Goal: Transaction & Acquisition: Purchase product/service

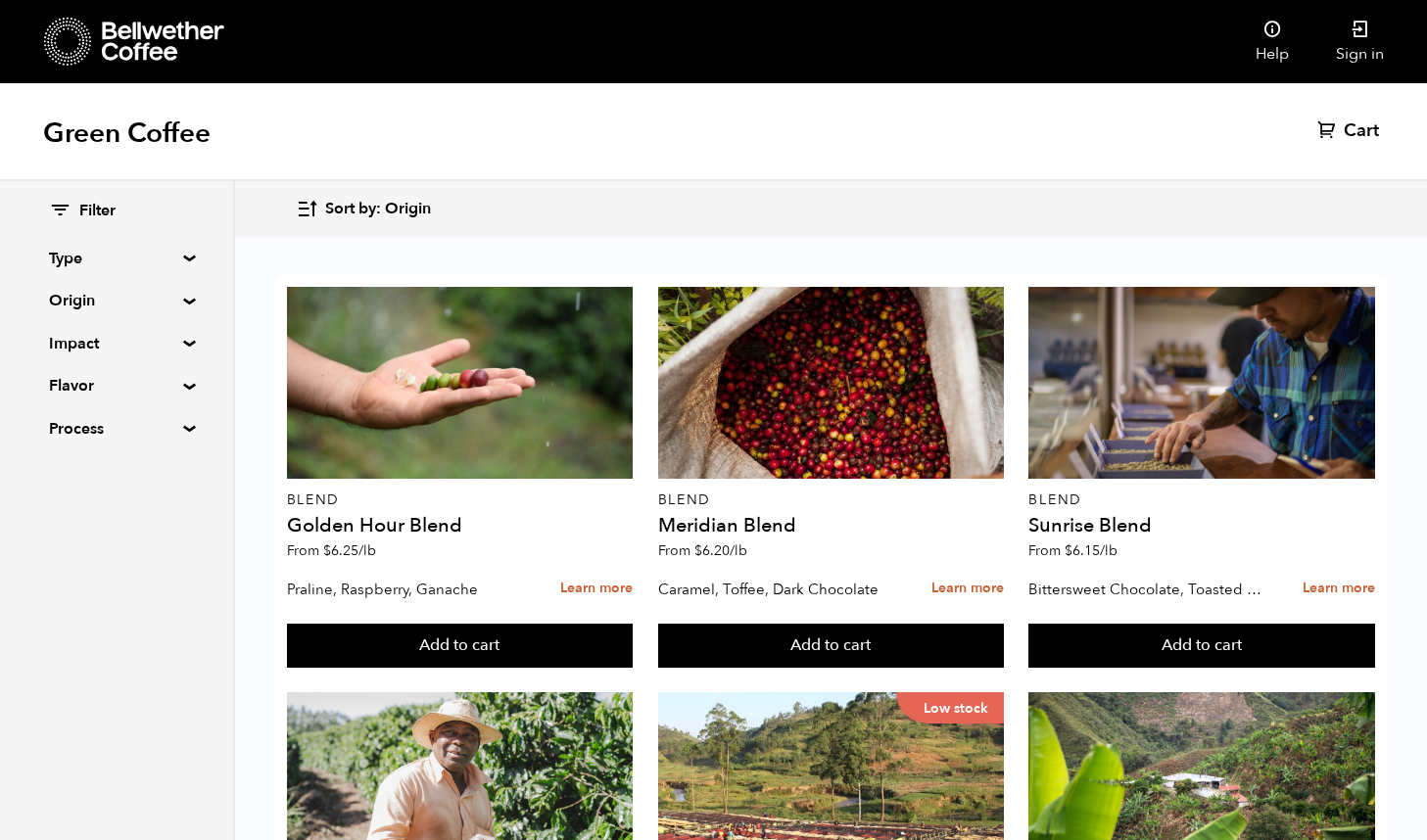
scroll to position [1816, 0]
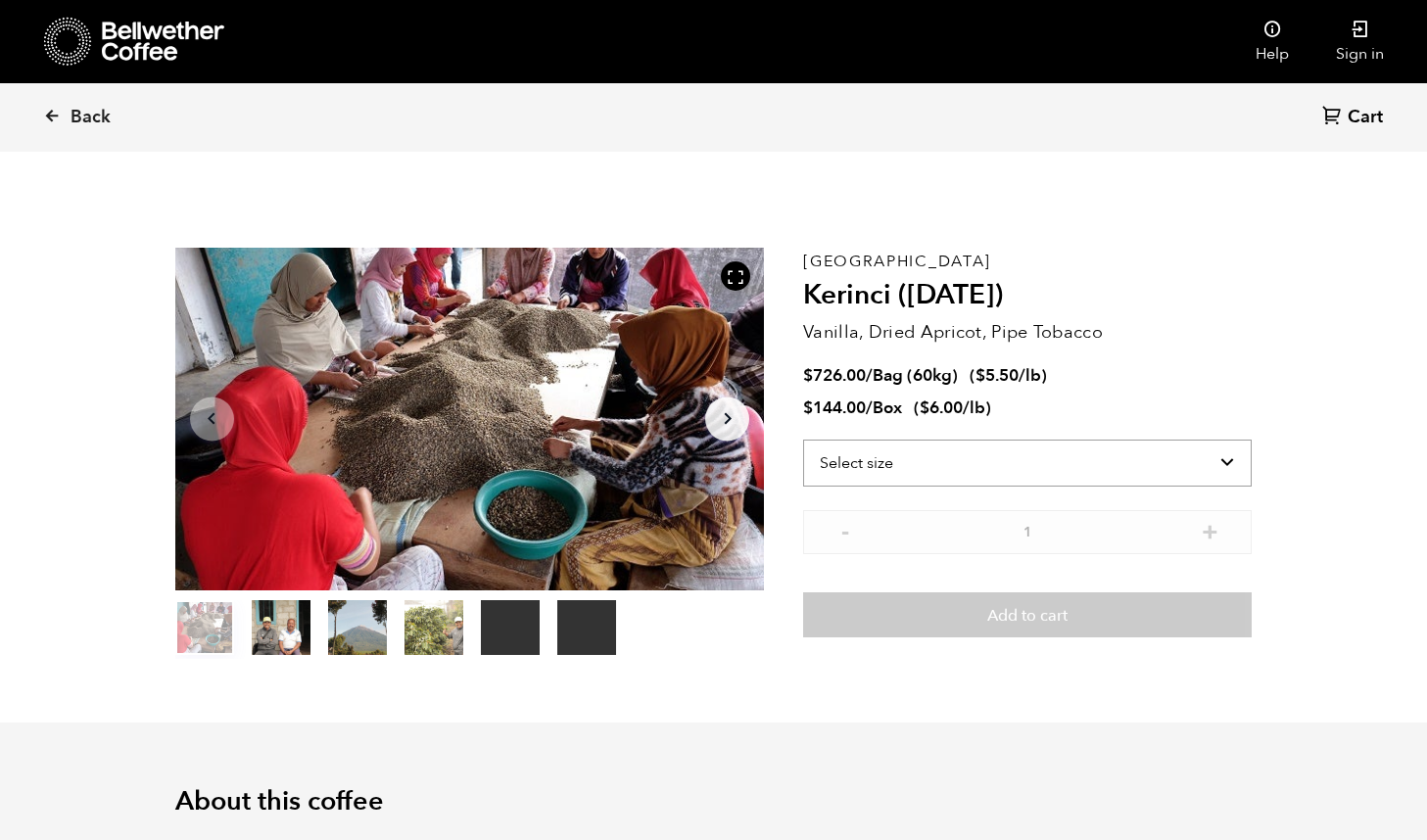
scroll to position [852, 1043]
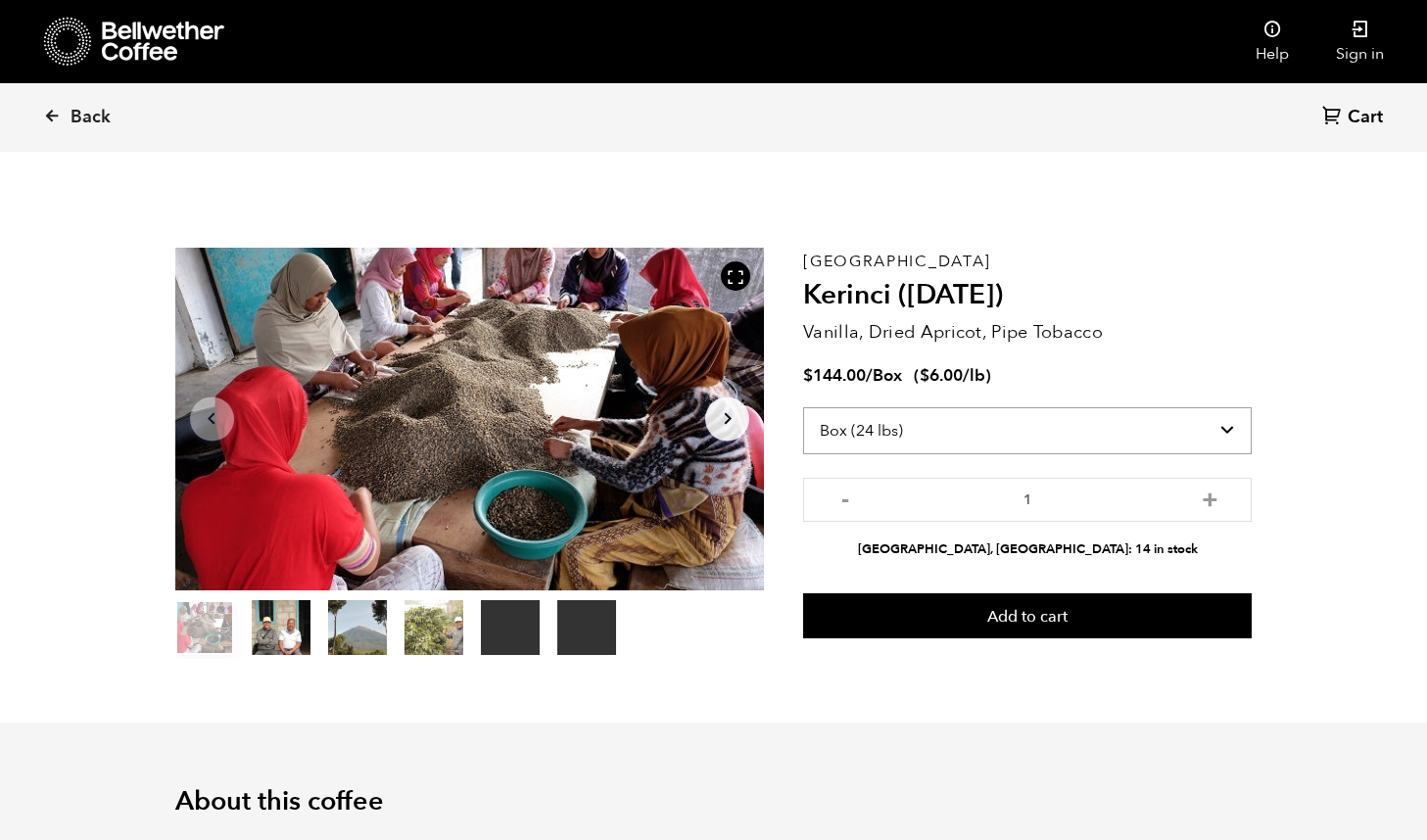
select select "bag-3"
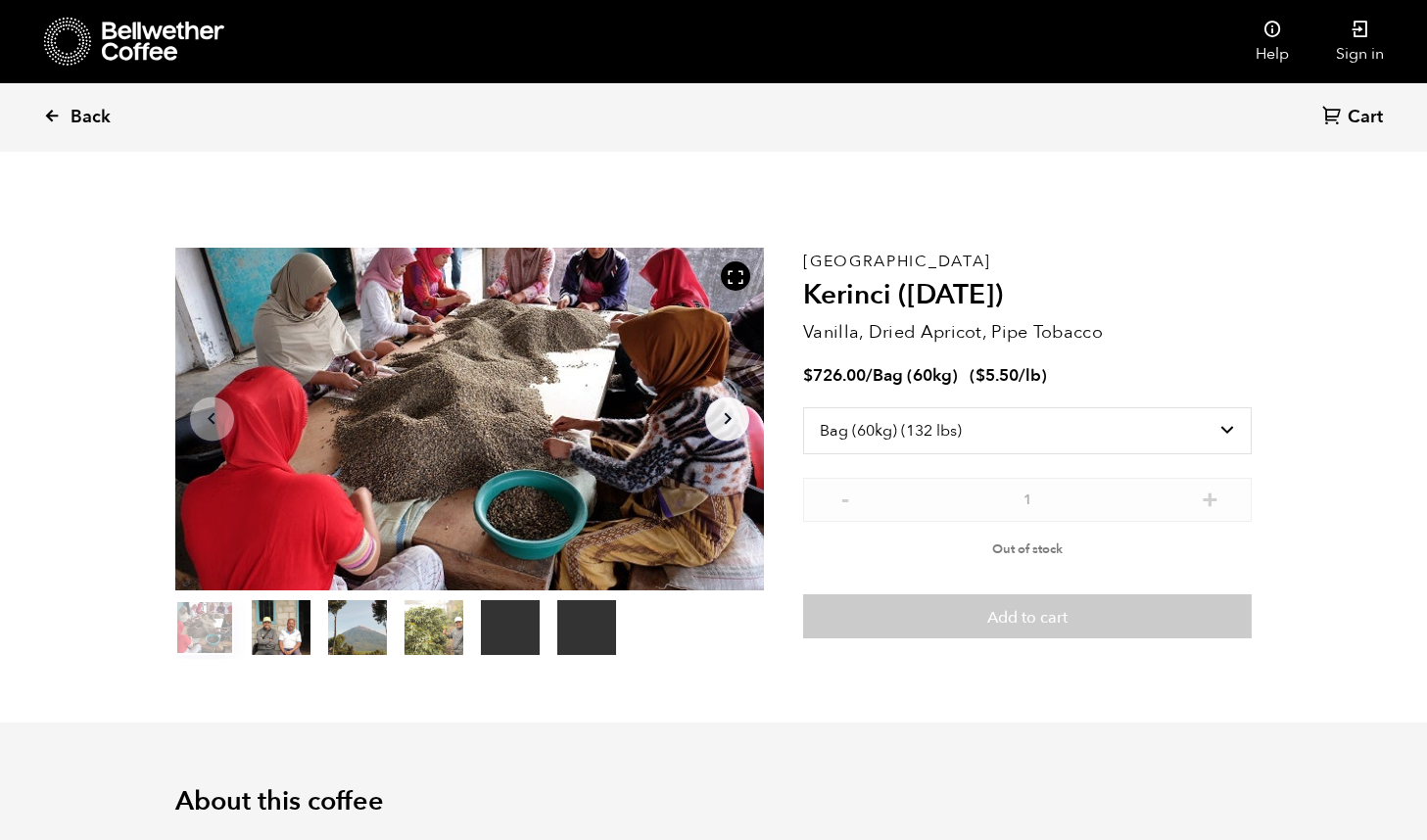
click at [52, 115] on icon at bounding box center [52, 116] width 18 height 18
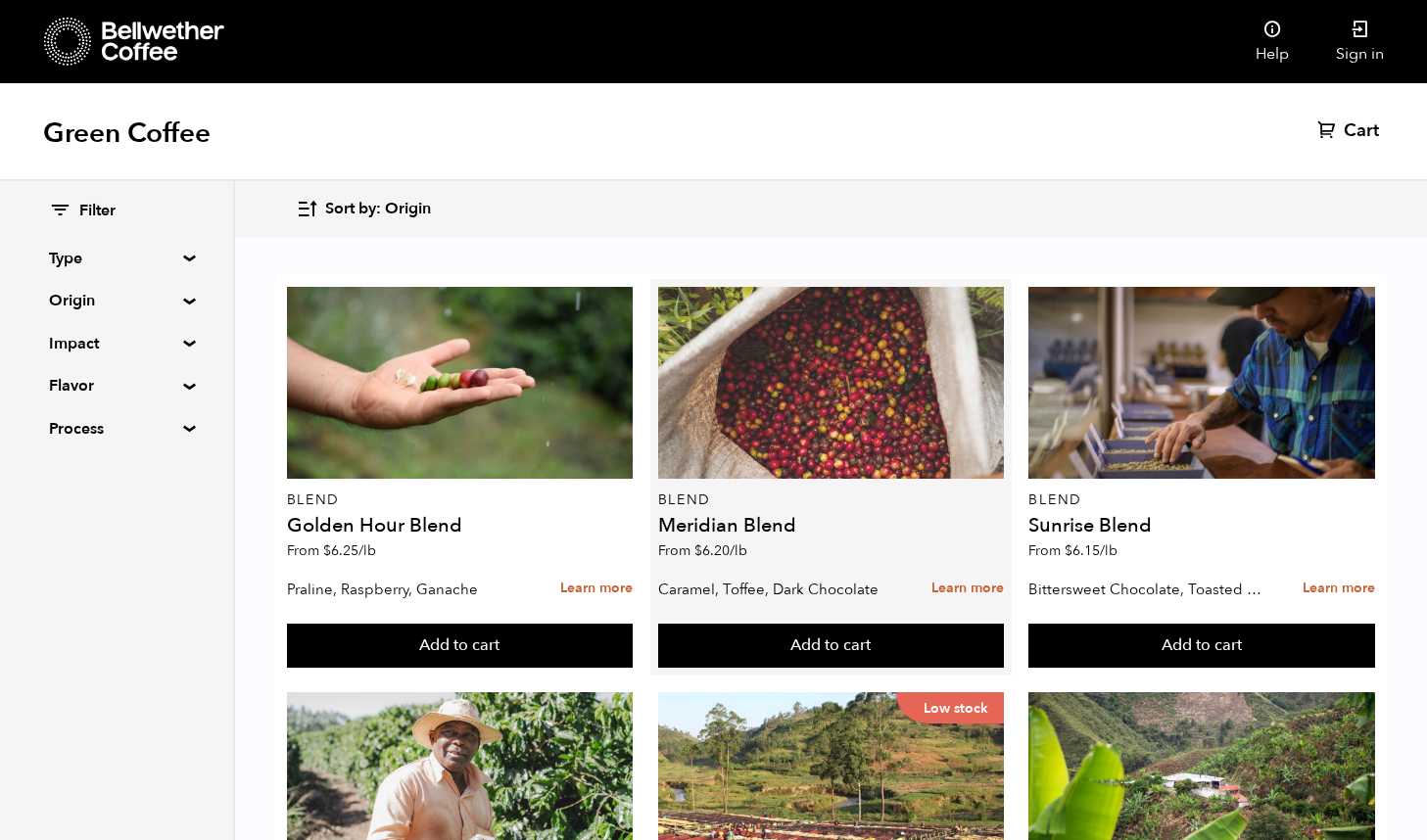
click at [803, 435] on div at bounding box center [831, 383] width 347 height 192
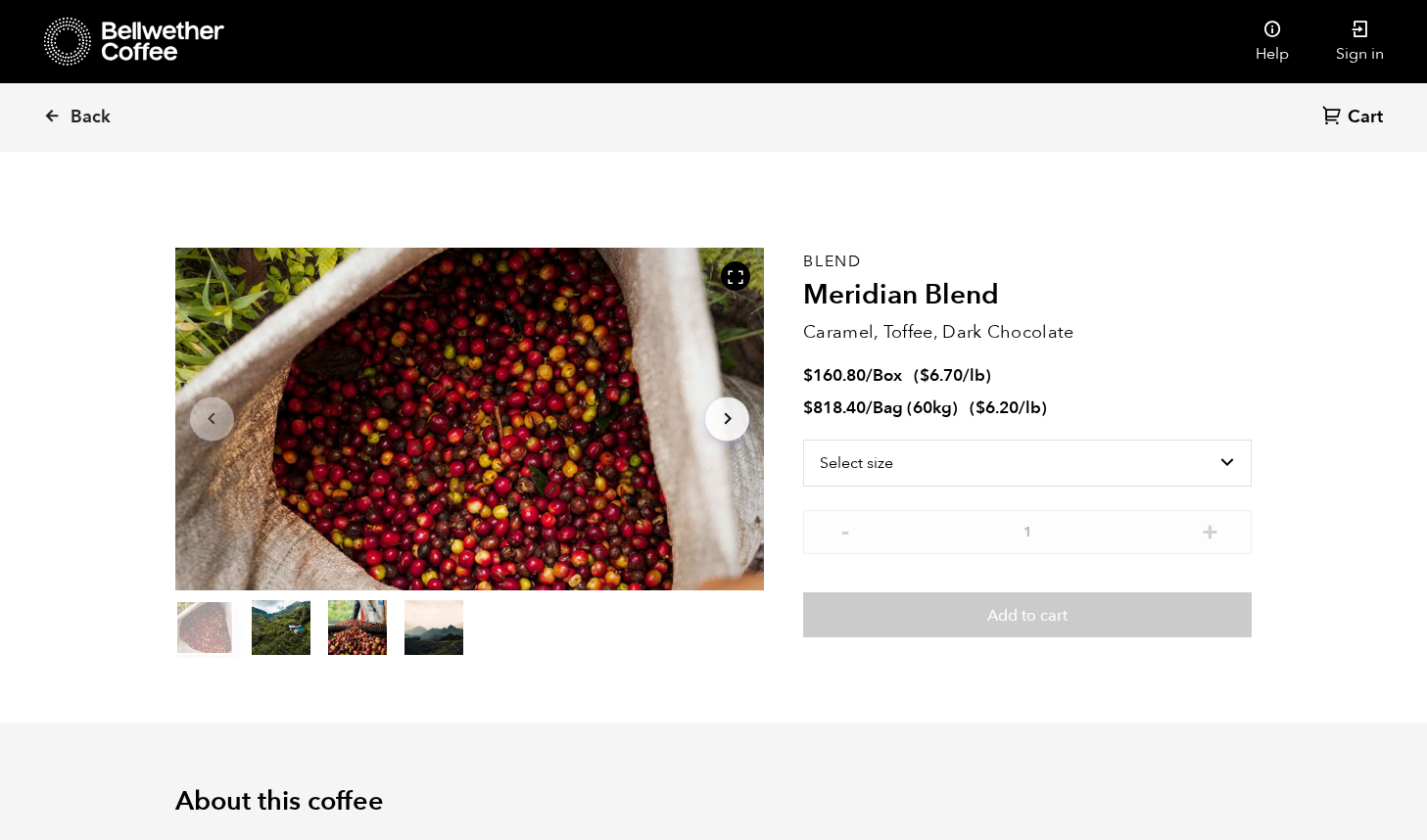
scroll to position [852, 1043]
select select "bag-3"
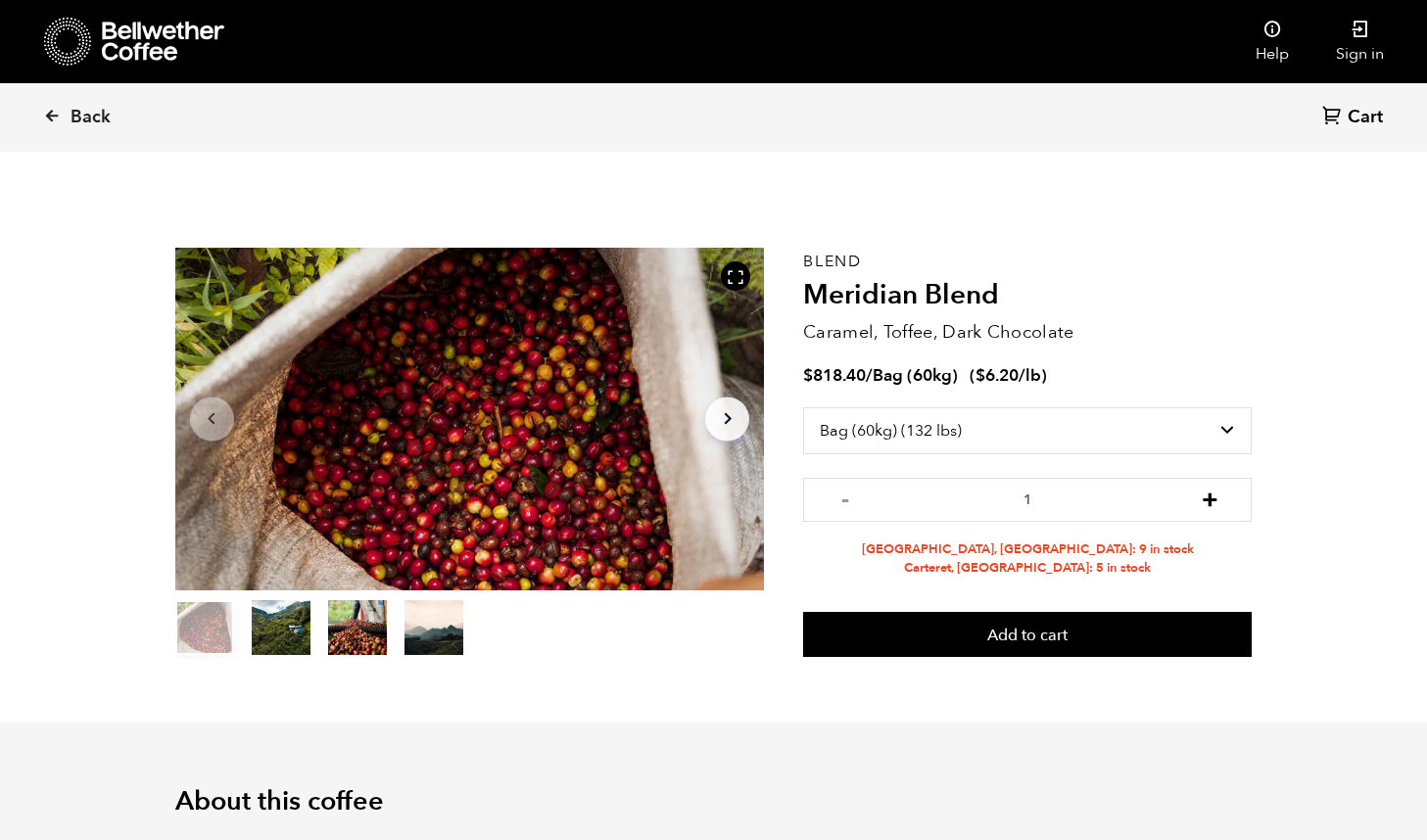
click at [1211, 494] on button "+" at bounding box center [1210, 497] width 25 height 20
type input "2"
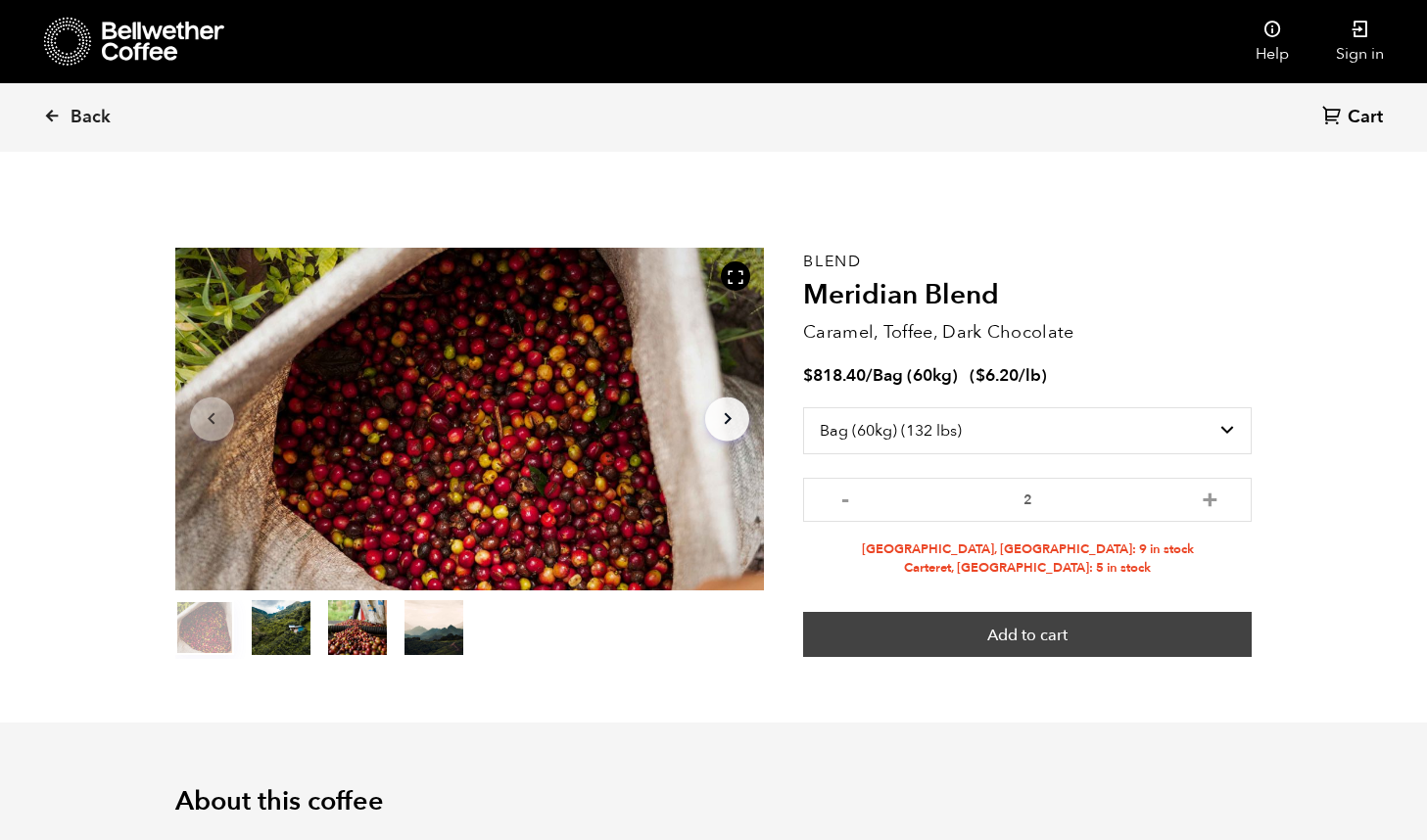
click at [1032, 630] on button "Add to cart" at bounding box center [1027, 634] width 449 height 45
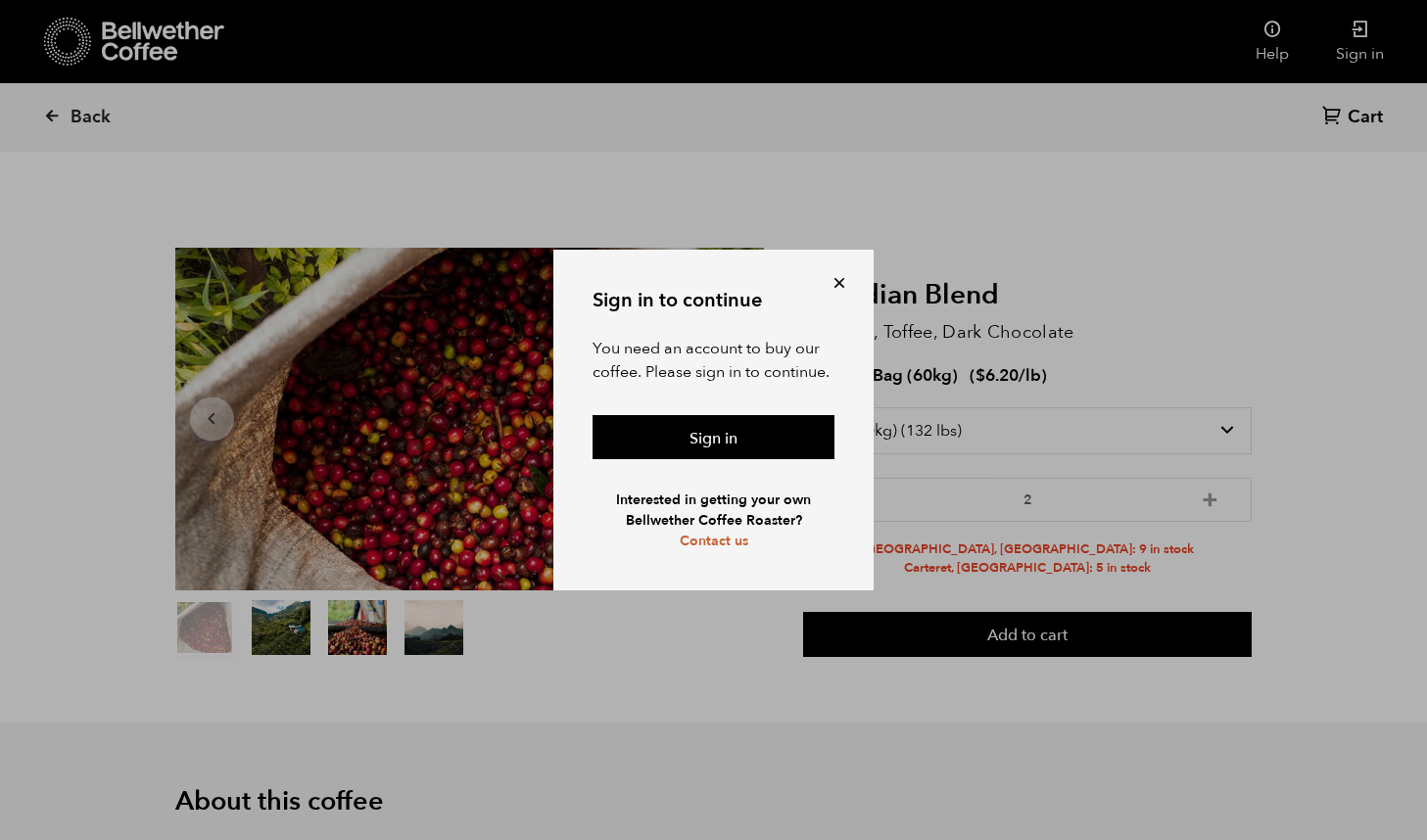
click at [837, 285] on button at bounding box center [839, 283] width 20 height 20
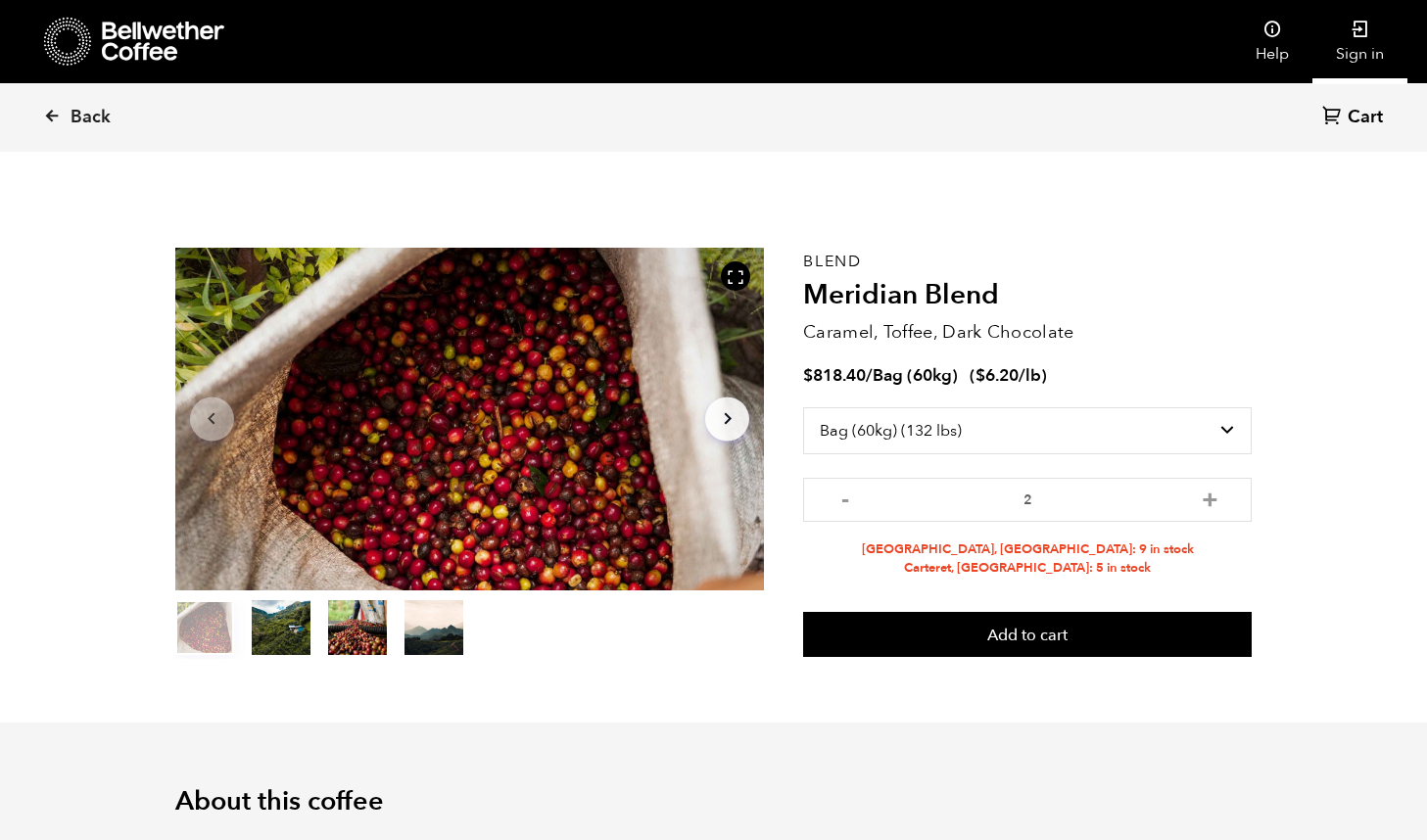
click at [1366, 60] on link "Sign in" at bounding box center [1360, 41] width 95 height 83
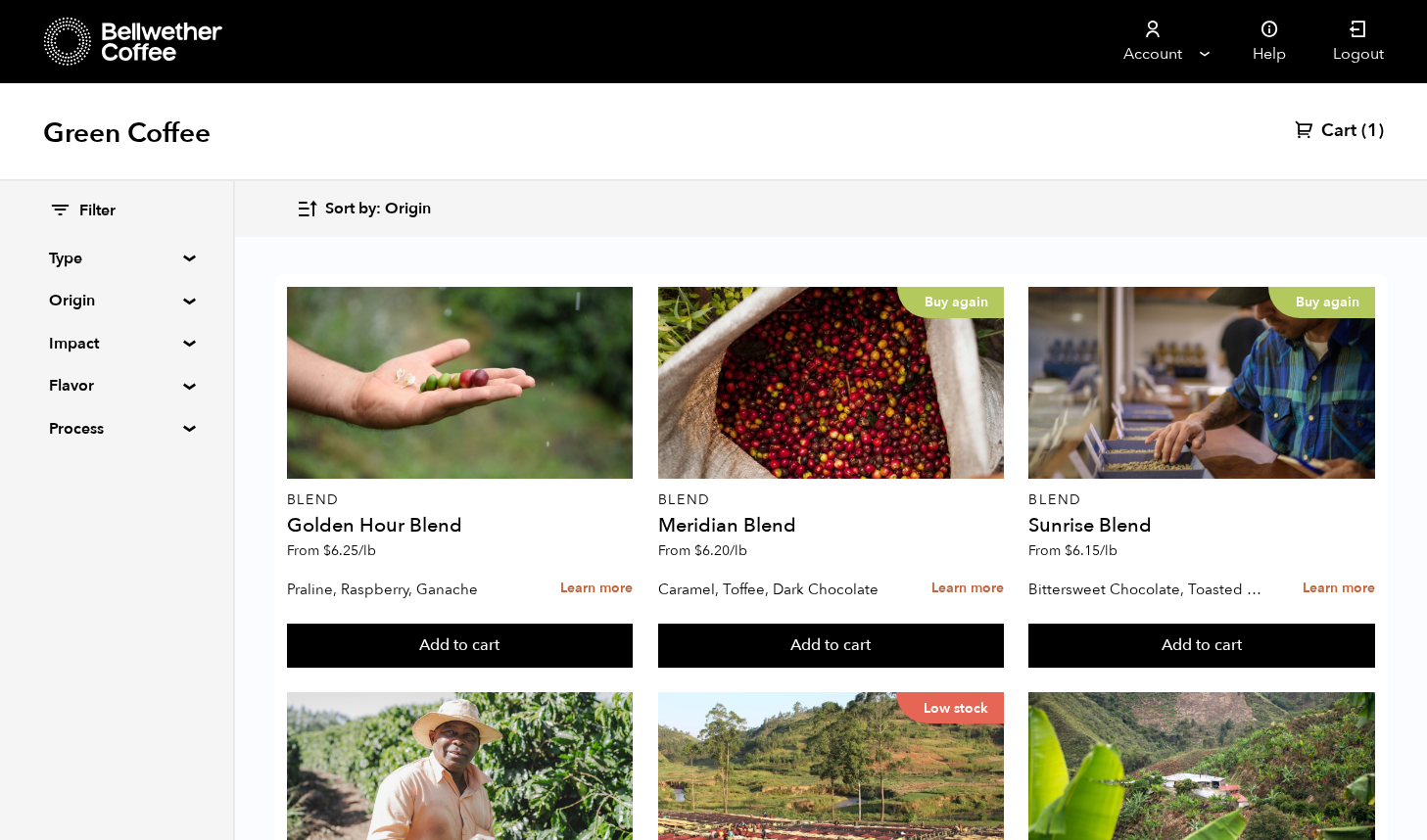
click at [1345, 122] on span "Cart" at bounding box center [1338, 132] width 35 height 24
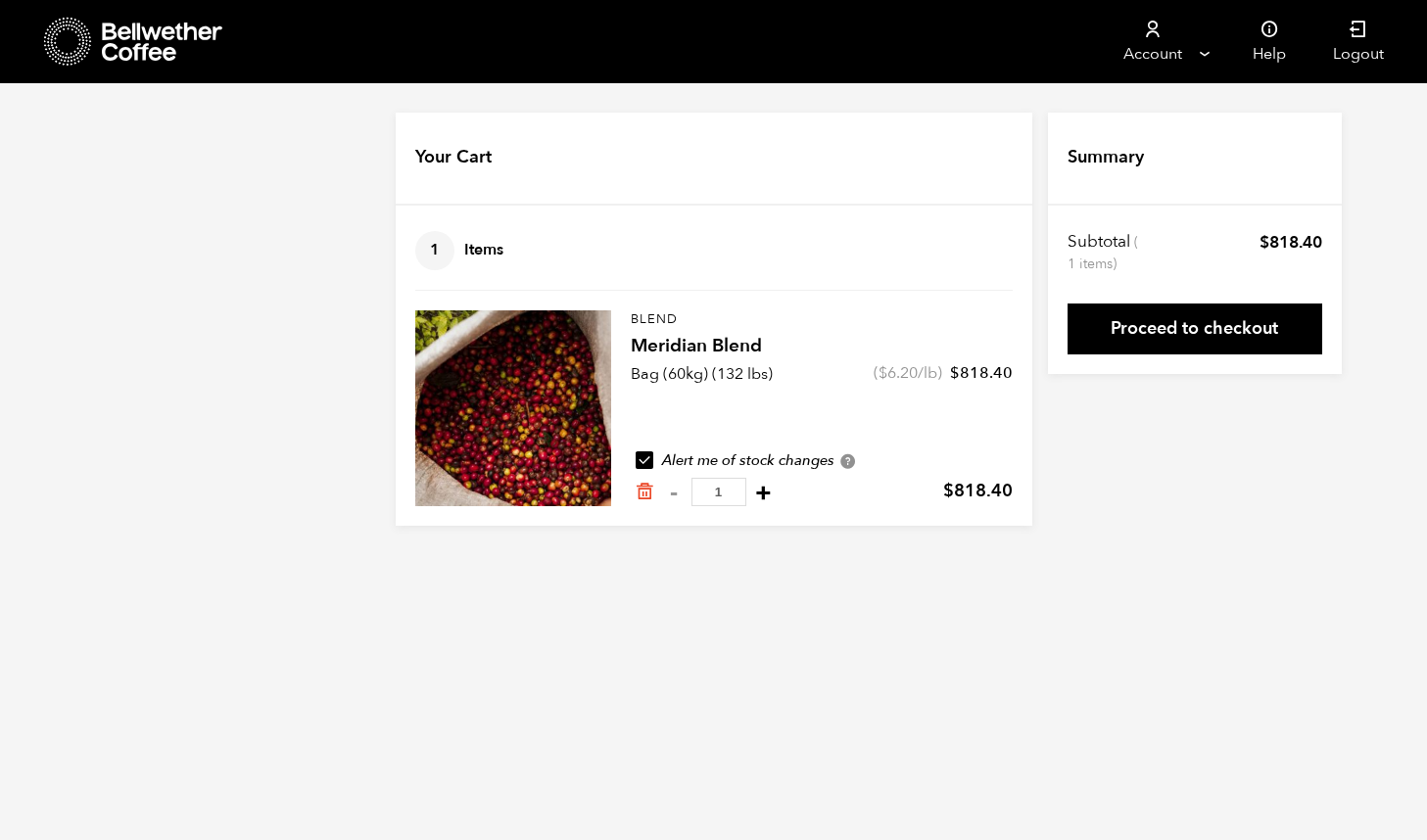
click at [751, 490] on button "+" at bounding box center [763, 492] width 25 height 20
type input "2"
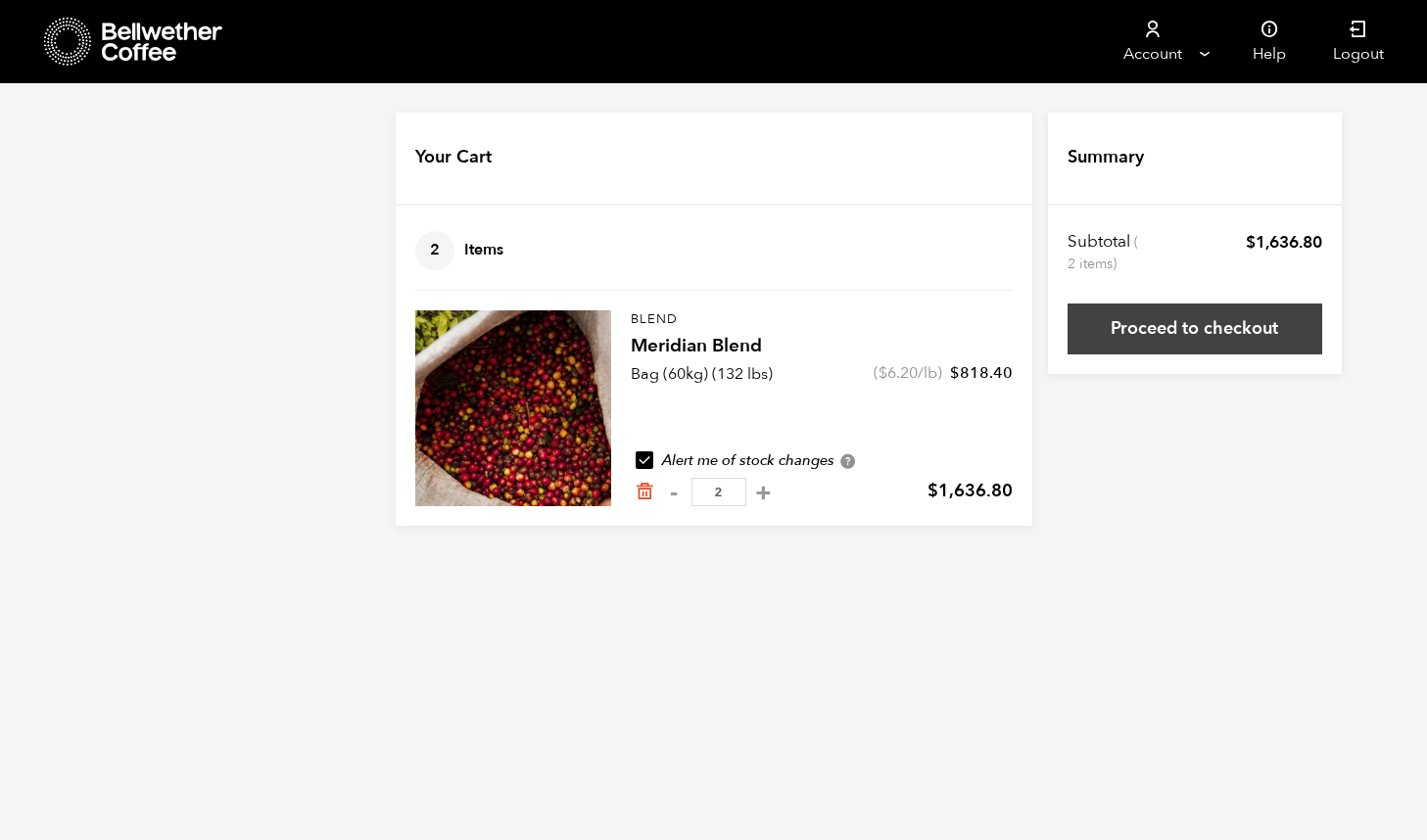
click at [1174, 327] on link "Proceed to checkout" at bounding box center [1194, 329] width 255 height 51
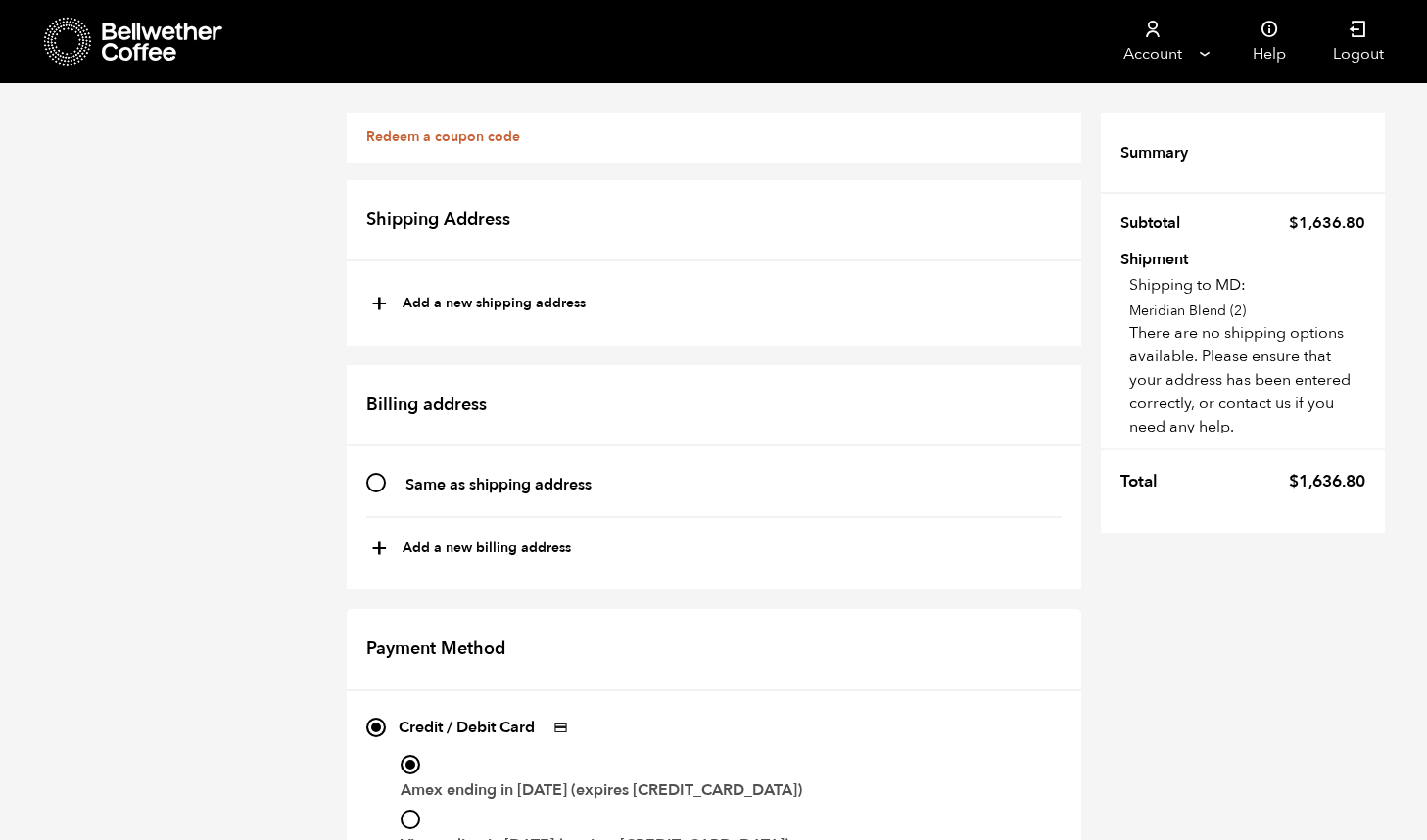
click at [447, 303] on button "+ Add a new shipping address" at bounding box center [479, 304] width 215 height 33
type input "New address"
select select
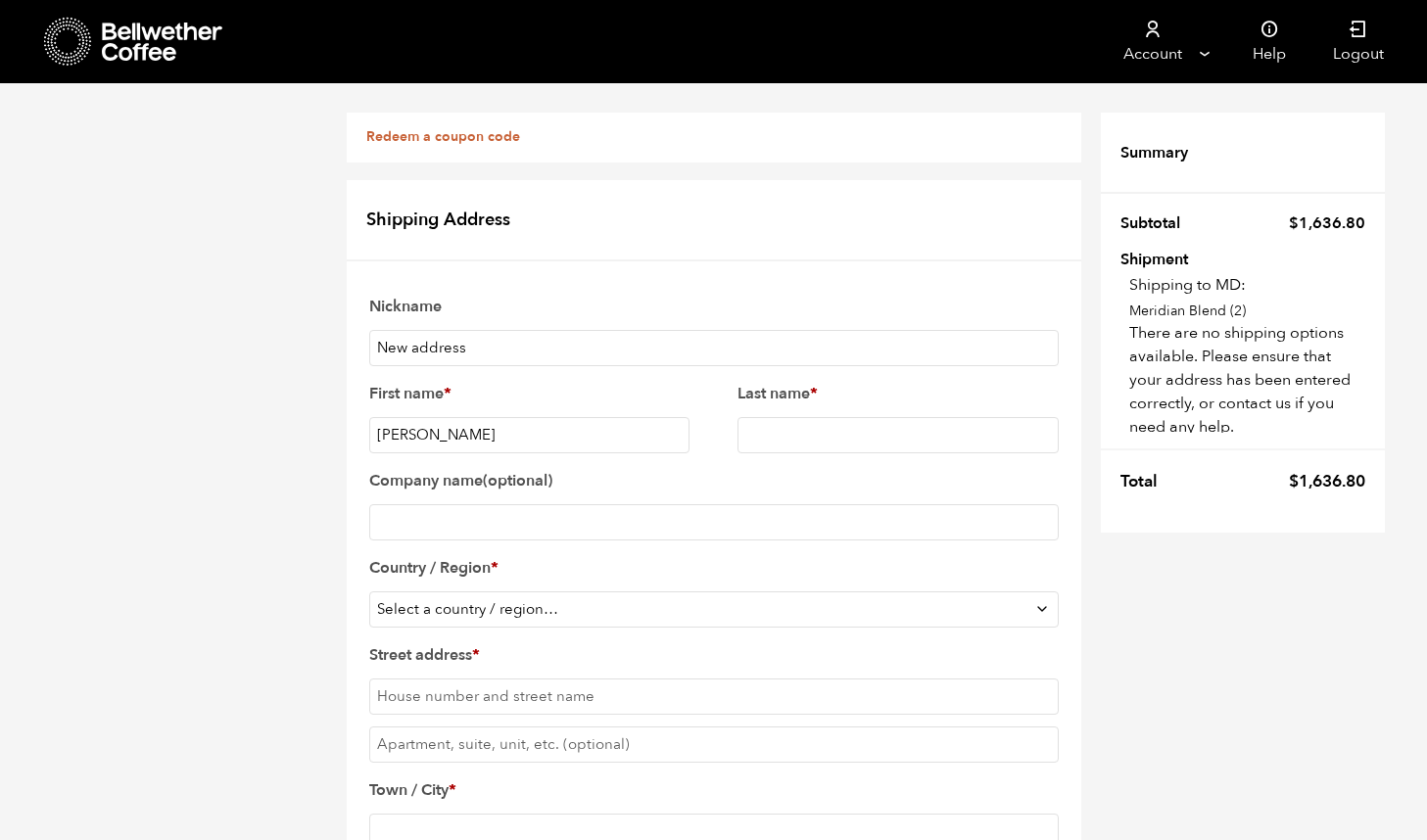
type input "[PERSON_NAME]"
select select "US"
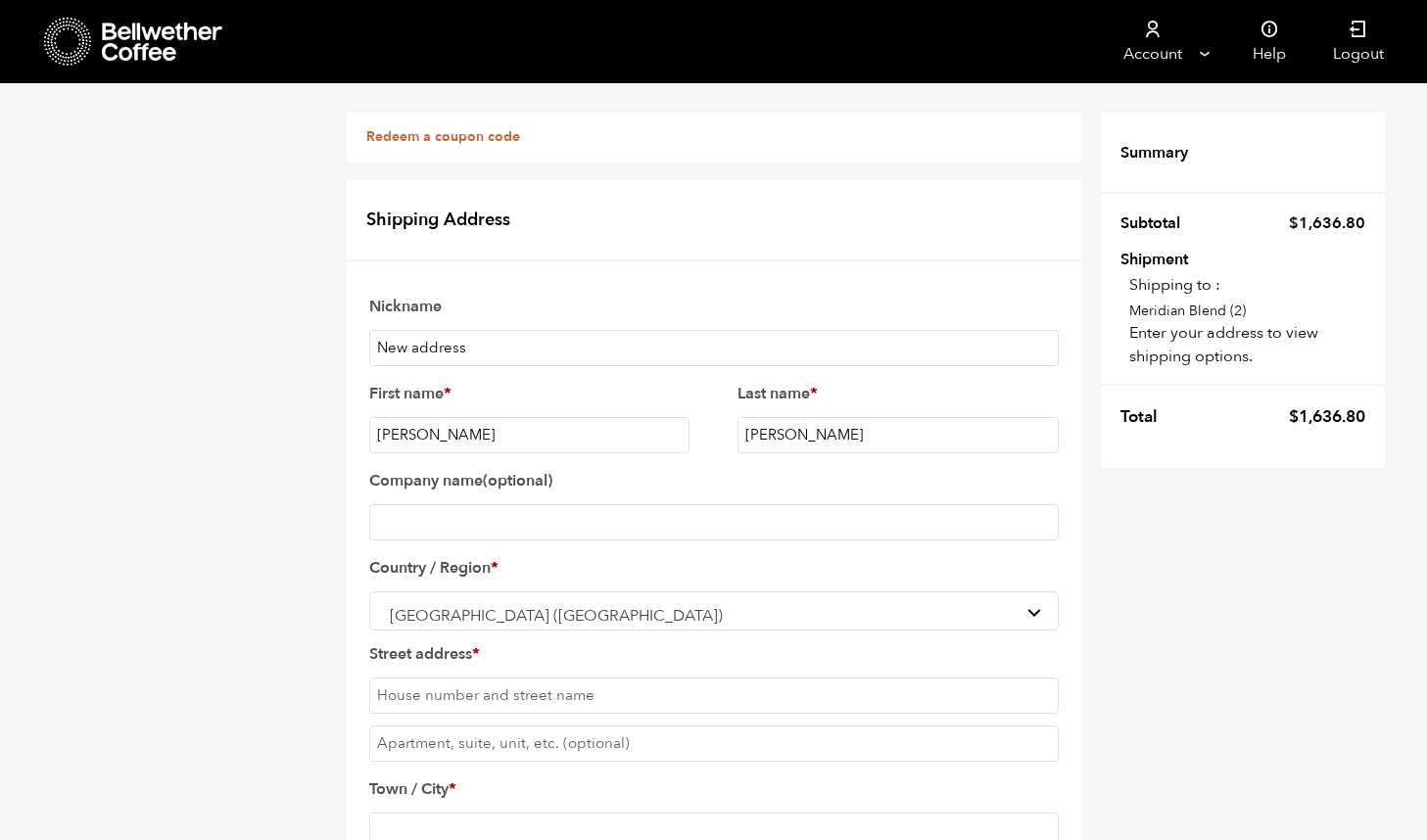
scroll to position [83, 0]
type input "702 Sackman St"
type input "Brooklyn"
type input "new"
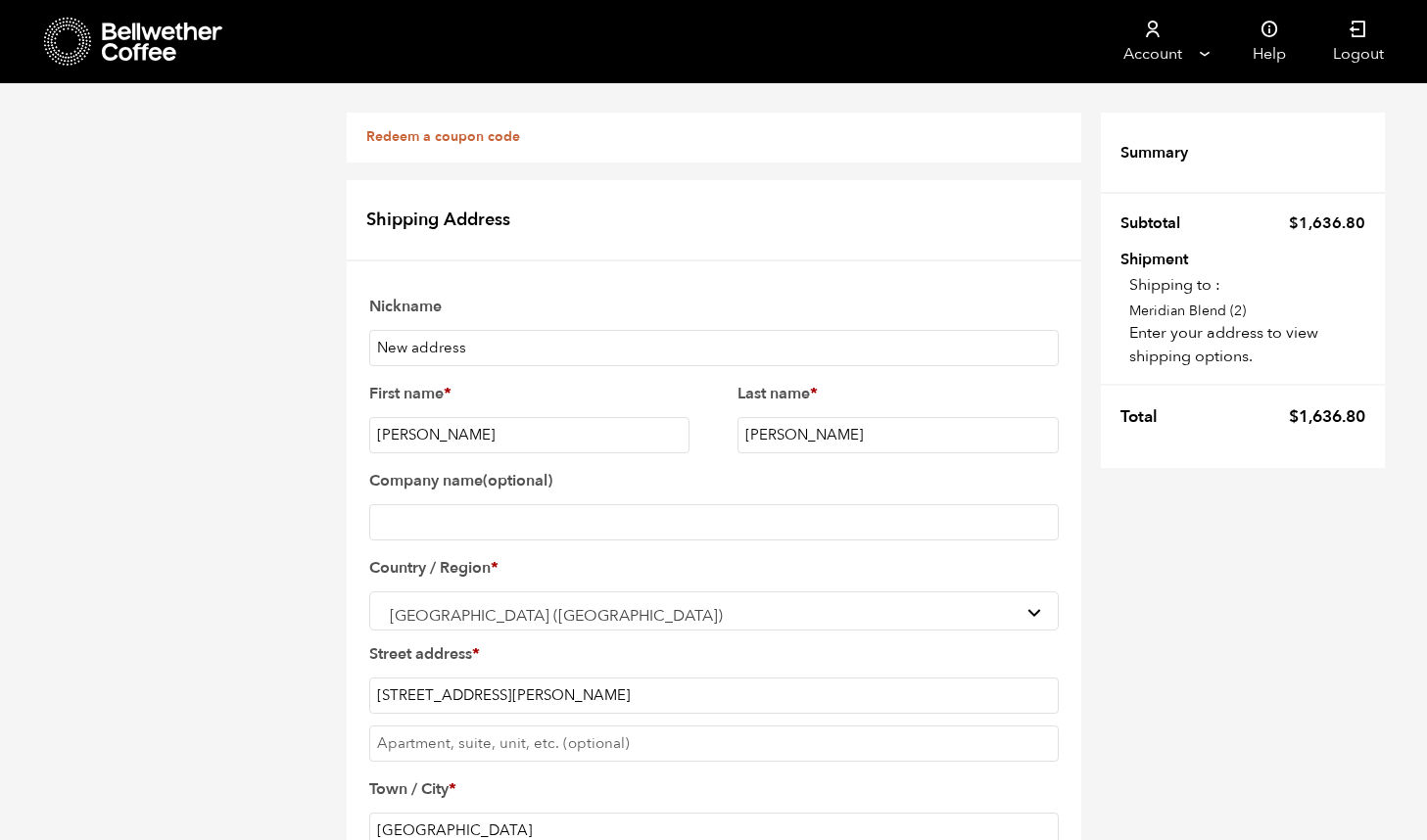
select select "NY"
type input "11212"
type input "2402702208"
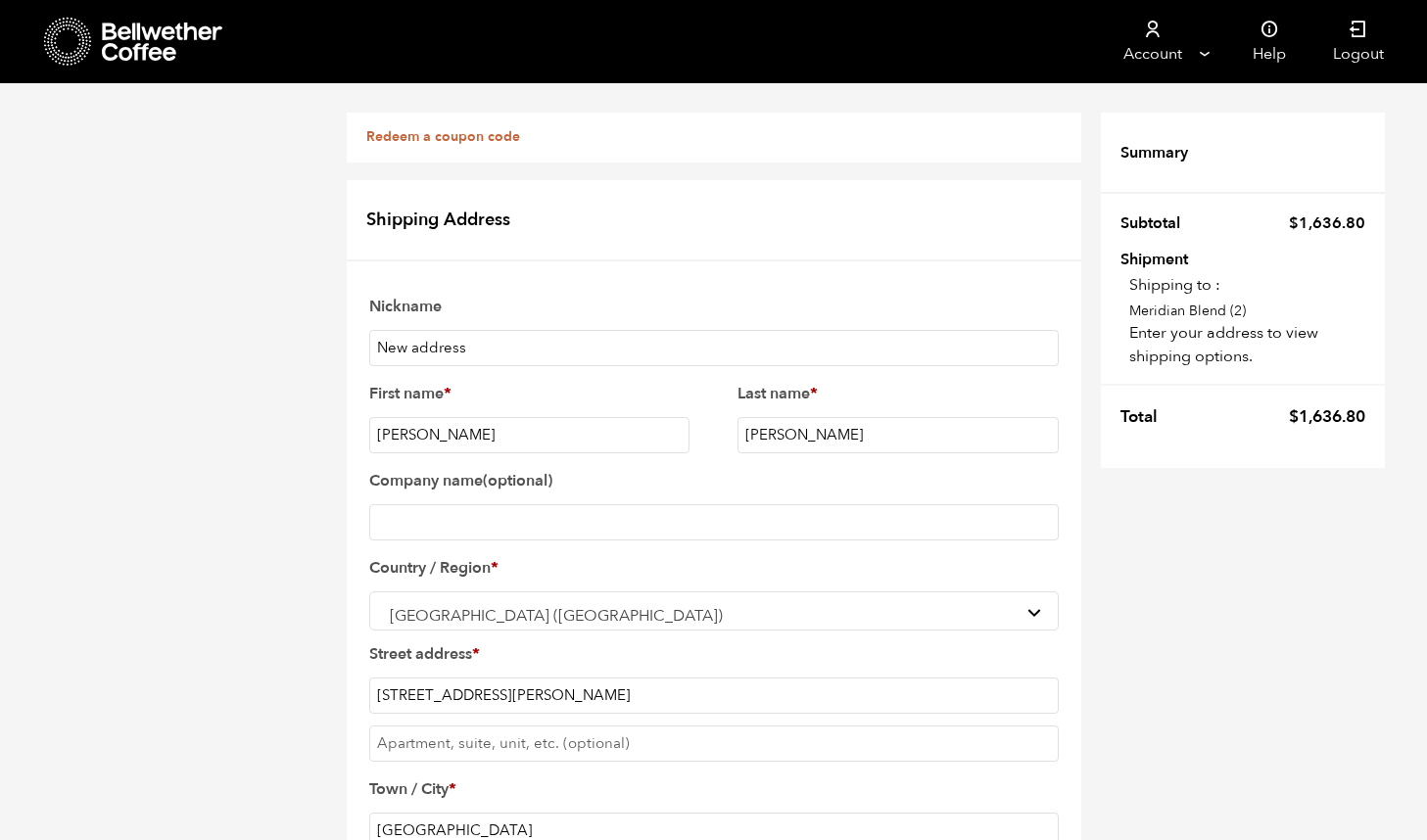
type input "info@canecacoffee.com"
checkbox input "true"
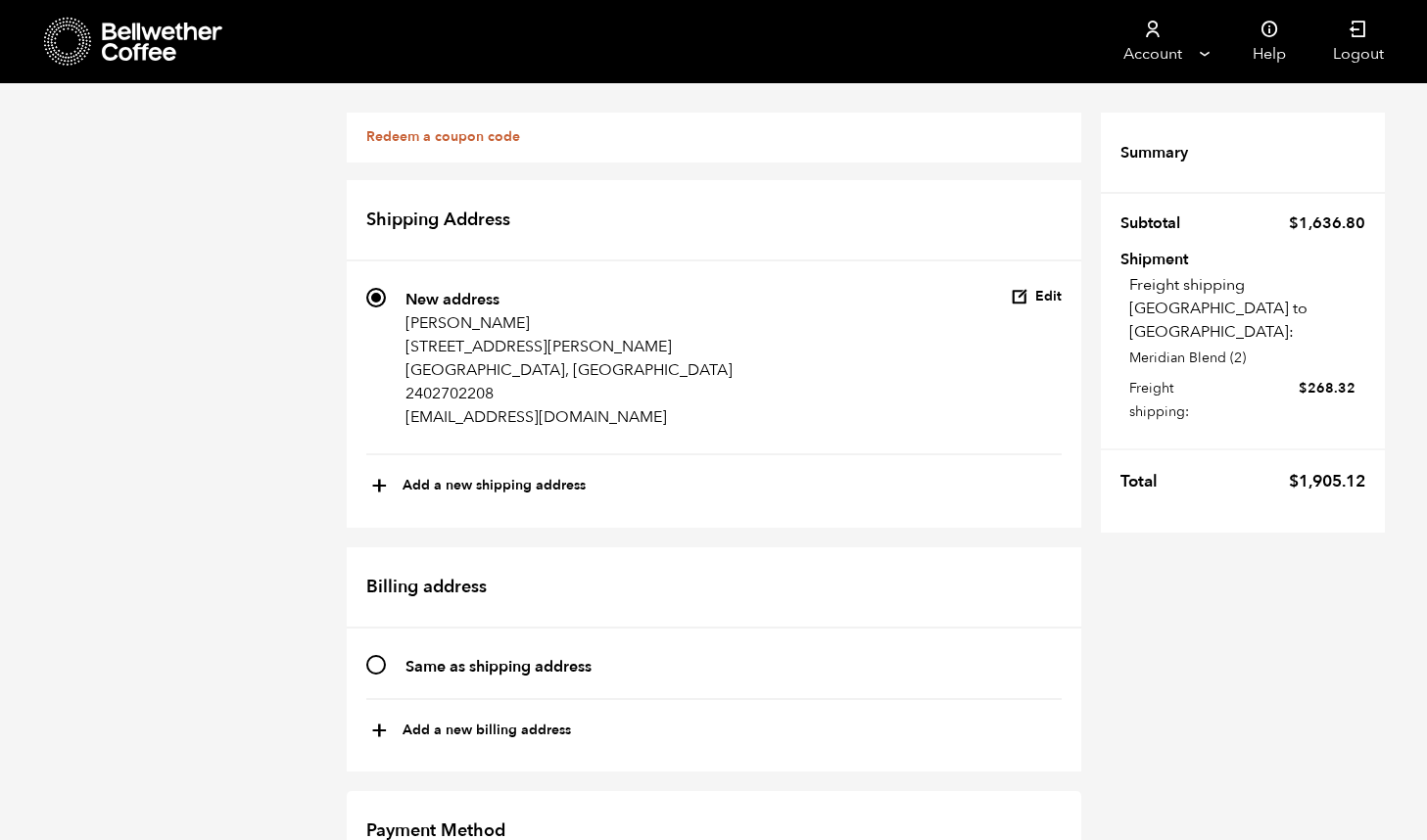
scroll to position [0, 0]
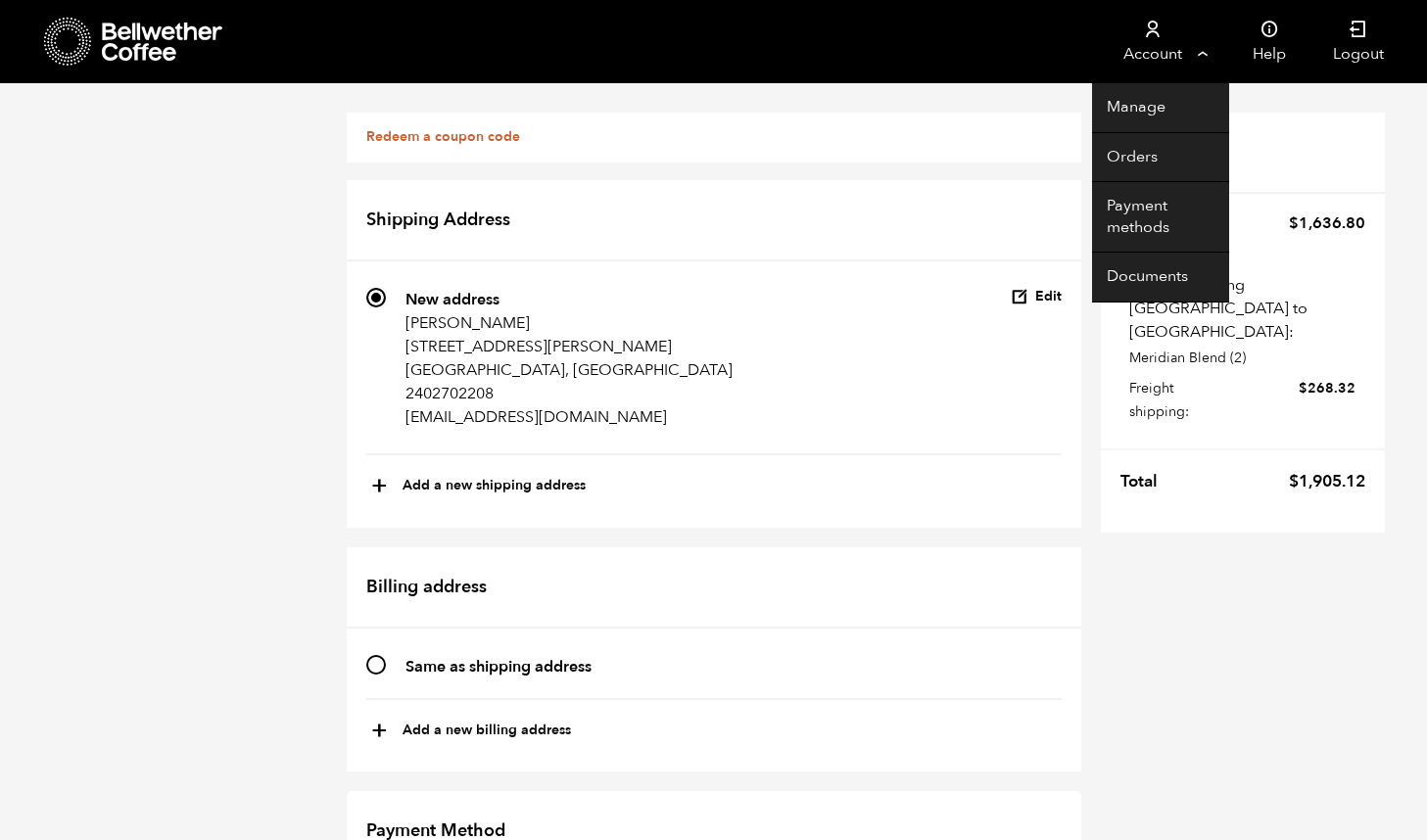
click at [1167, 58] on link "Account" at bounding box center [1152, 41] width 121 height 83
click at [1137, 109] on link "Manage" at bounding box center [1160, 108] width 137 height 50
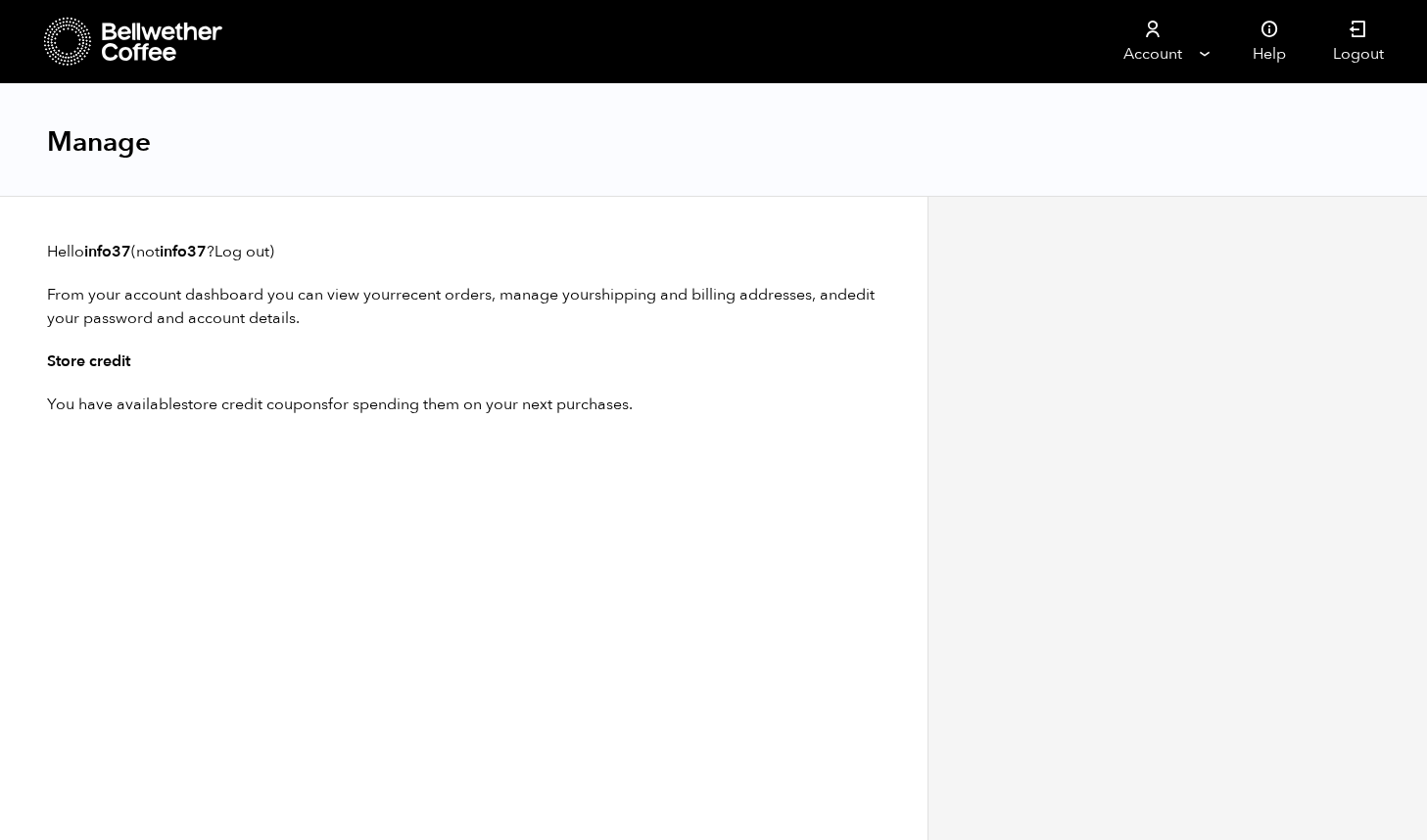
click at [635, 301] on link "shipping and billing addresses" at bounding box center [704, 295] width 218 height 22
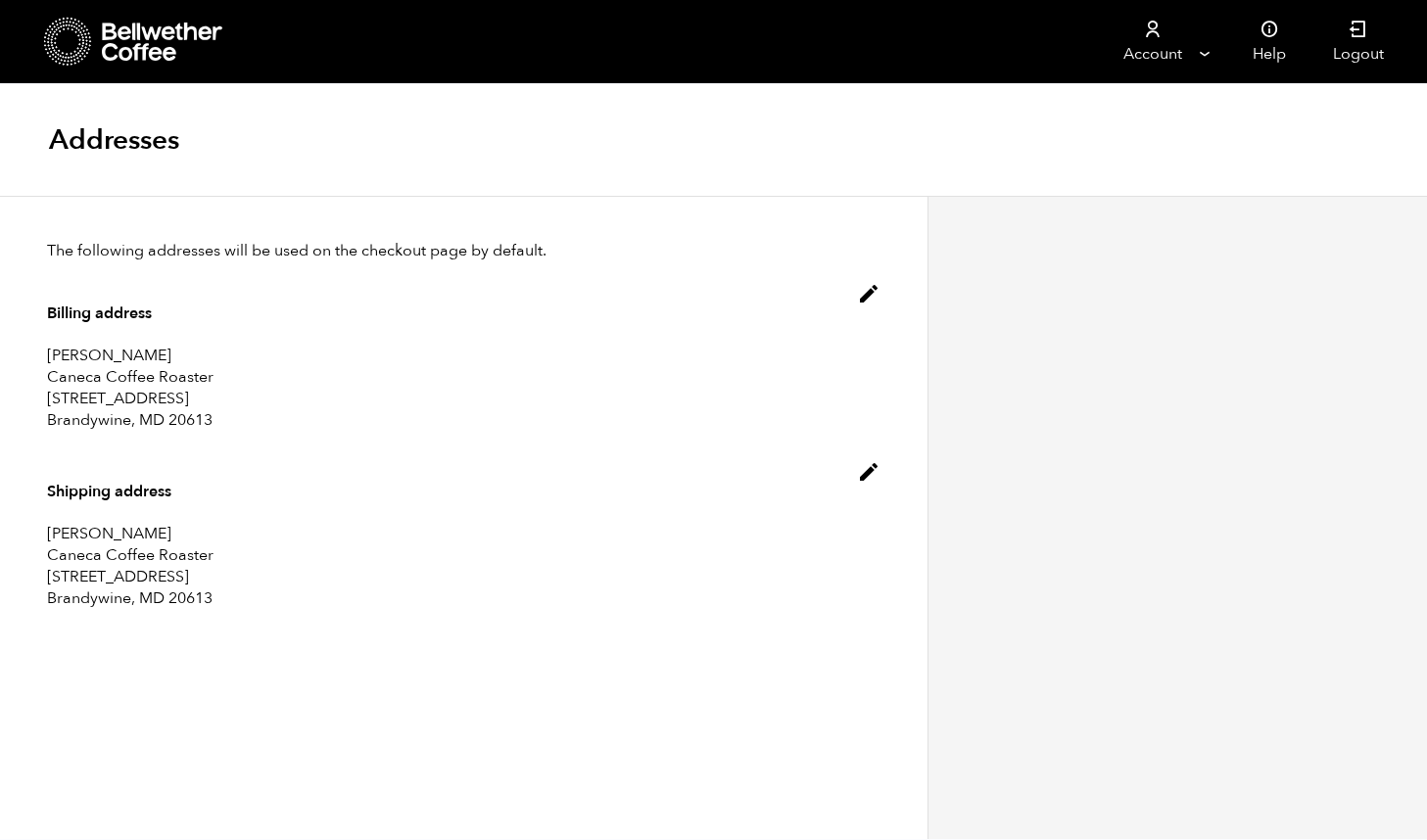
scroll to position [1, 0]
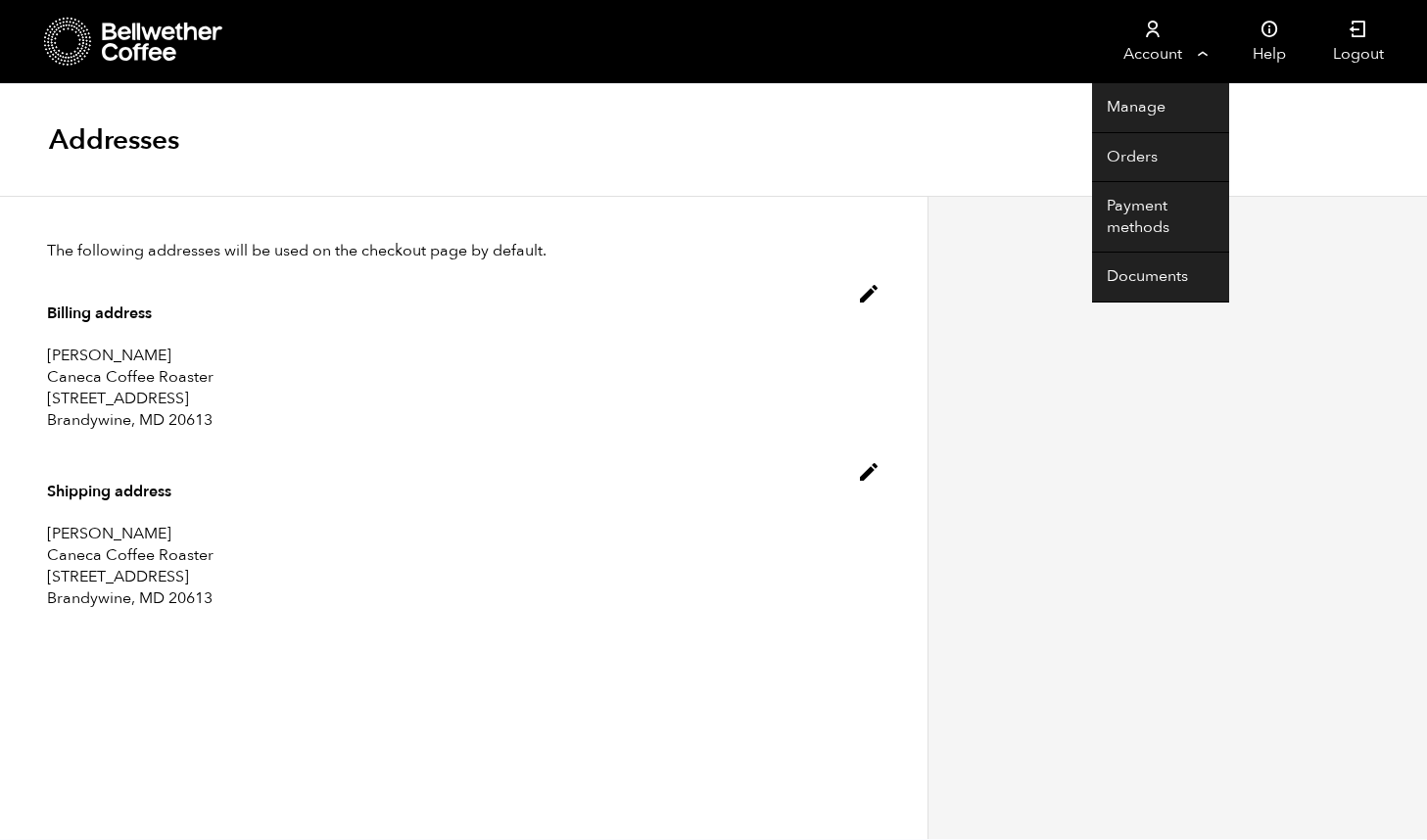
click at [1170, 62] on link "Account" at bounding box center [1152, 41] width 121 height 83
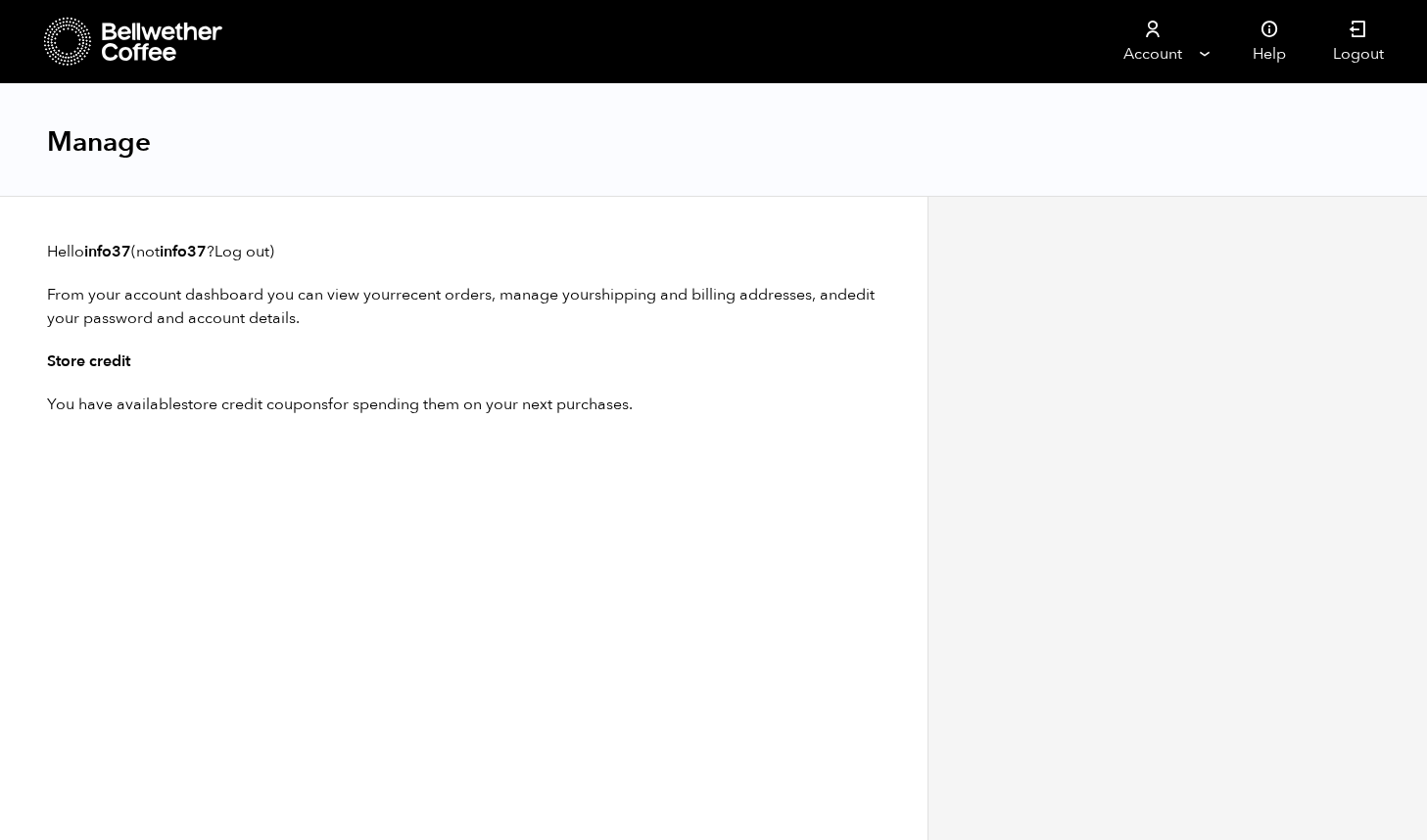
click at [1133, 150] on div "Manage" at bounding box center [714, 140] width 1427 height 113
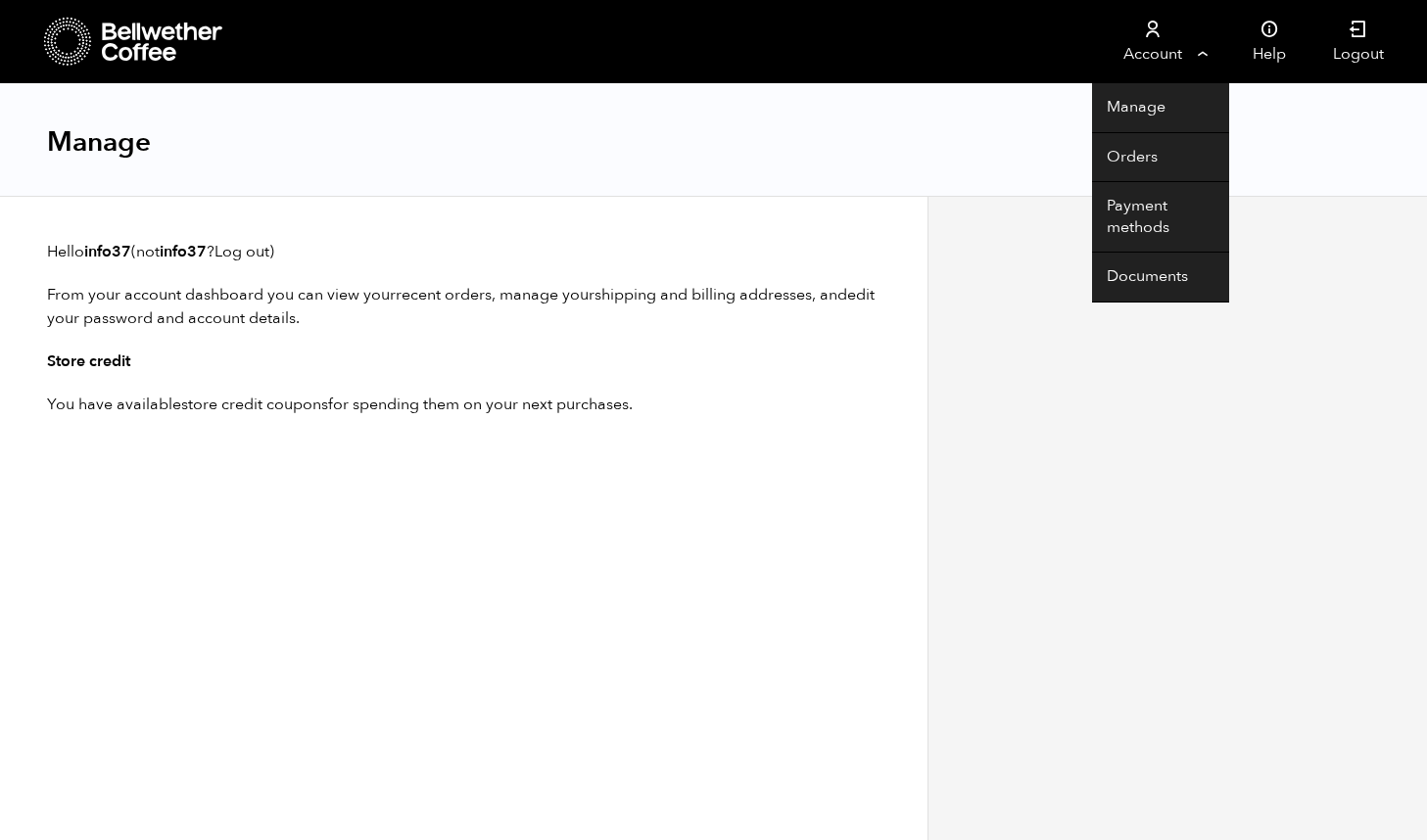
click at [1170, 37] on link "Account" at bounding box center [1152, 41] width 121 height 83
click at [1138, 150] on link "Orders" at bounding box center [1160, 158] width 137 height 50
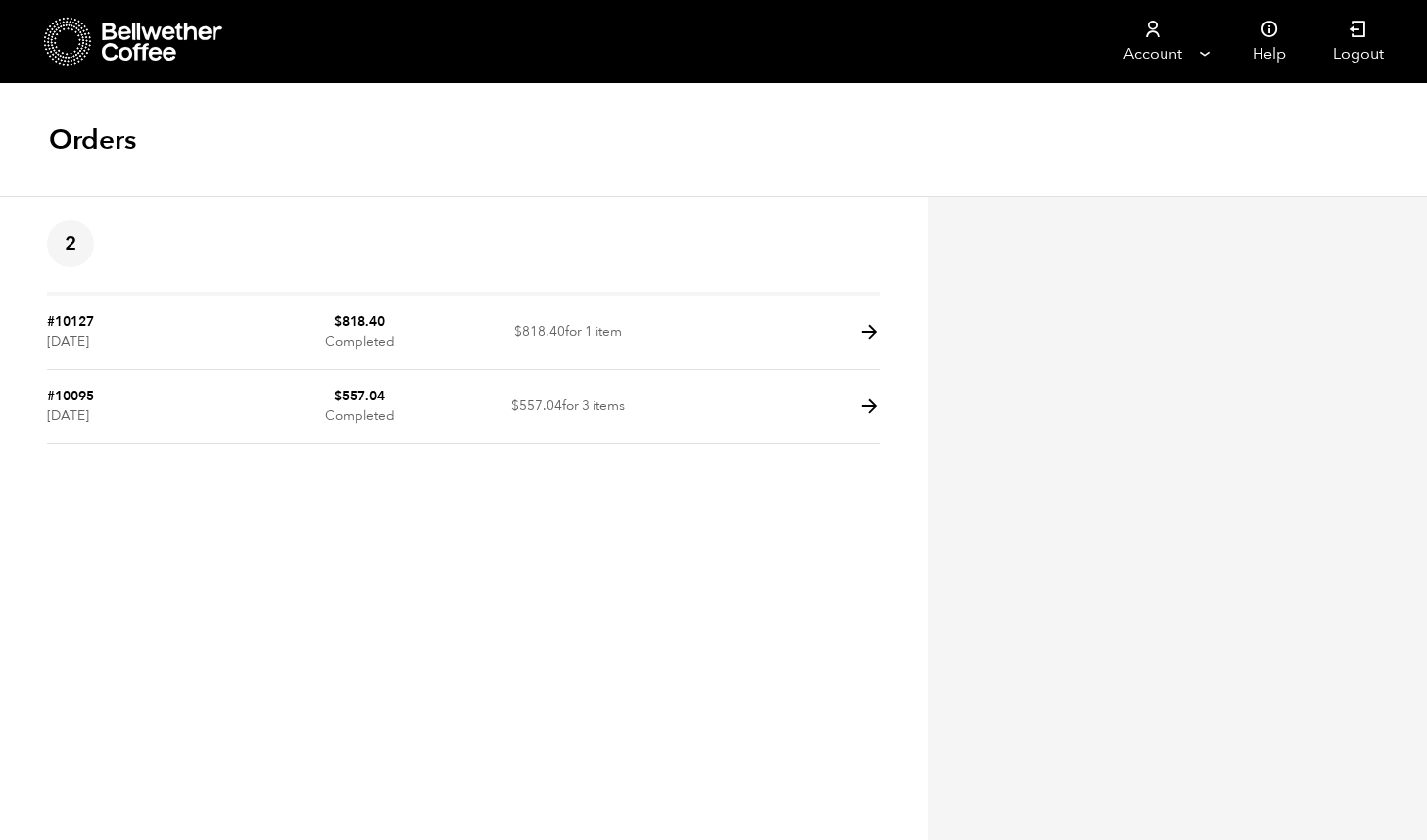
click at [141, 43] on icon at bounding box center [163, 42] width 123 height 39
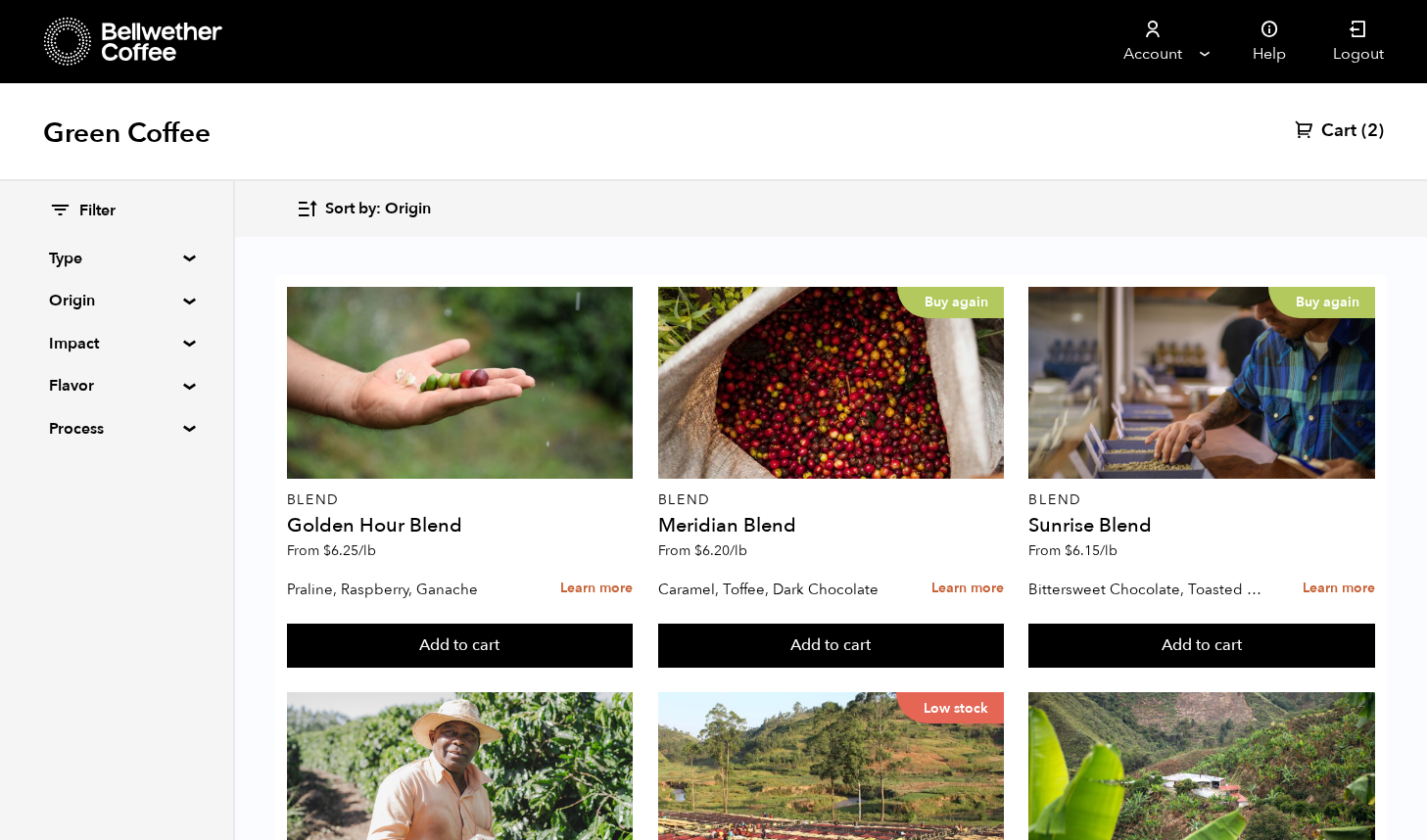
click at [1346, 130] on span "Cart" at bounding box center [1338, 132] width 35 height 24
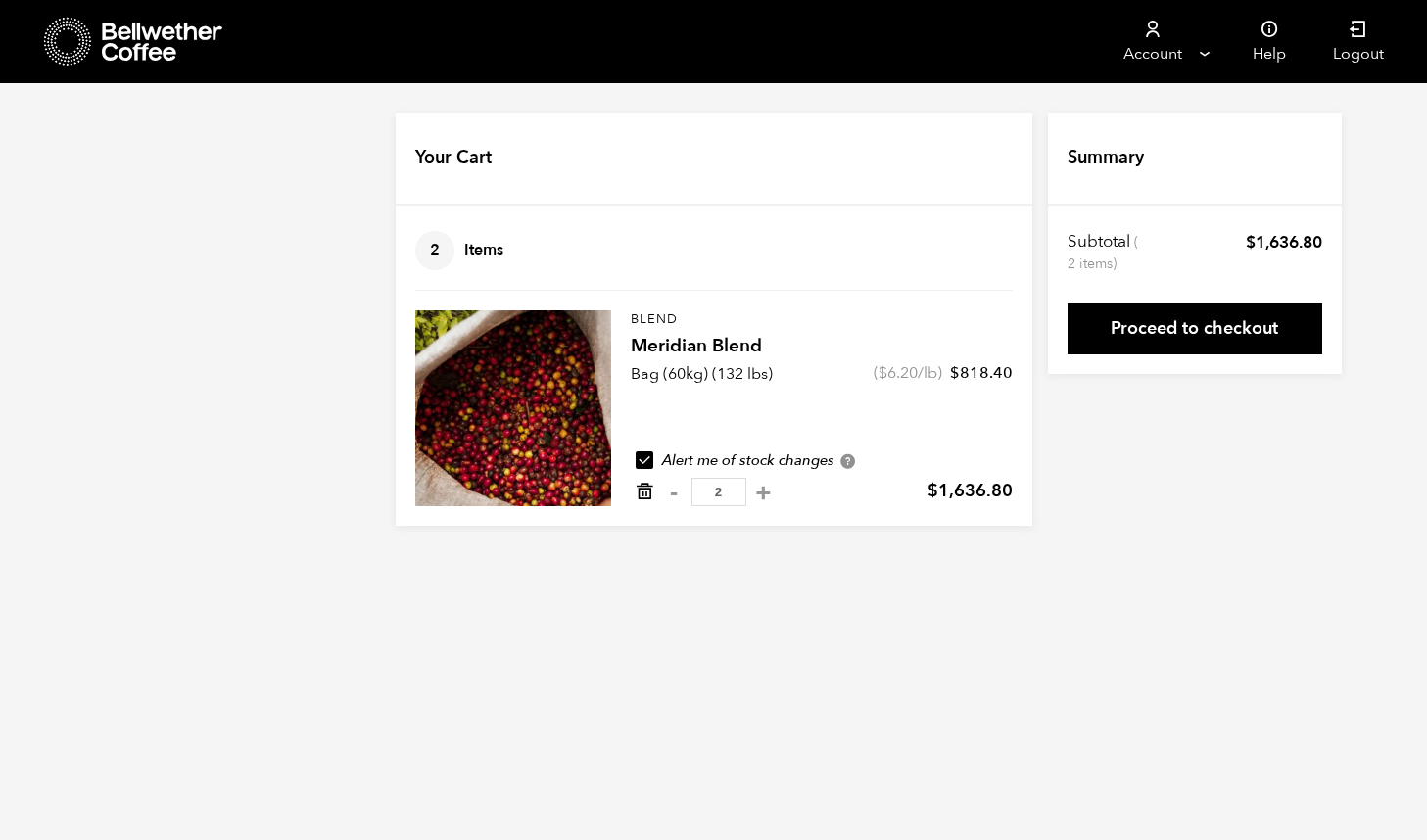
click at [645, 495] on icon "Remove from cart" at bounding box center [645, 491] width 20 height 20
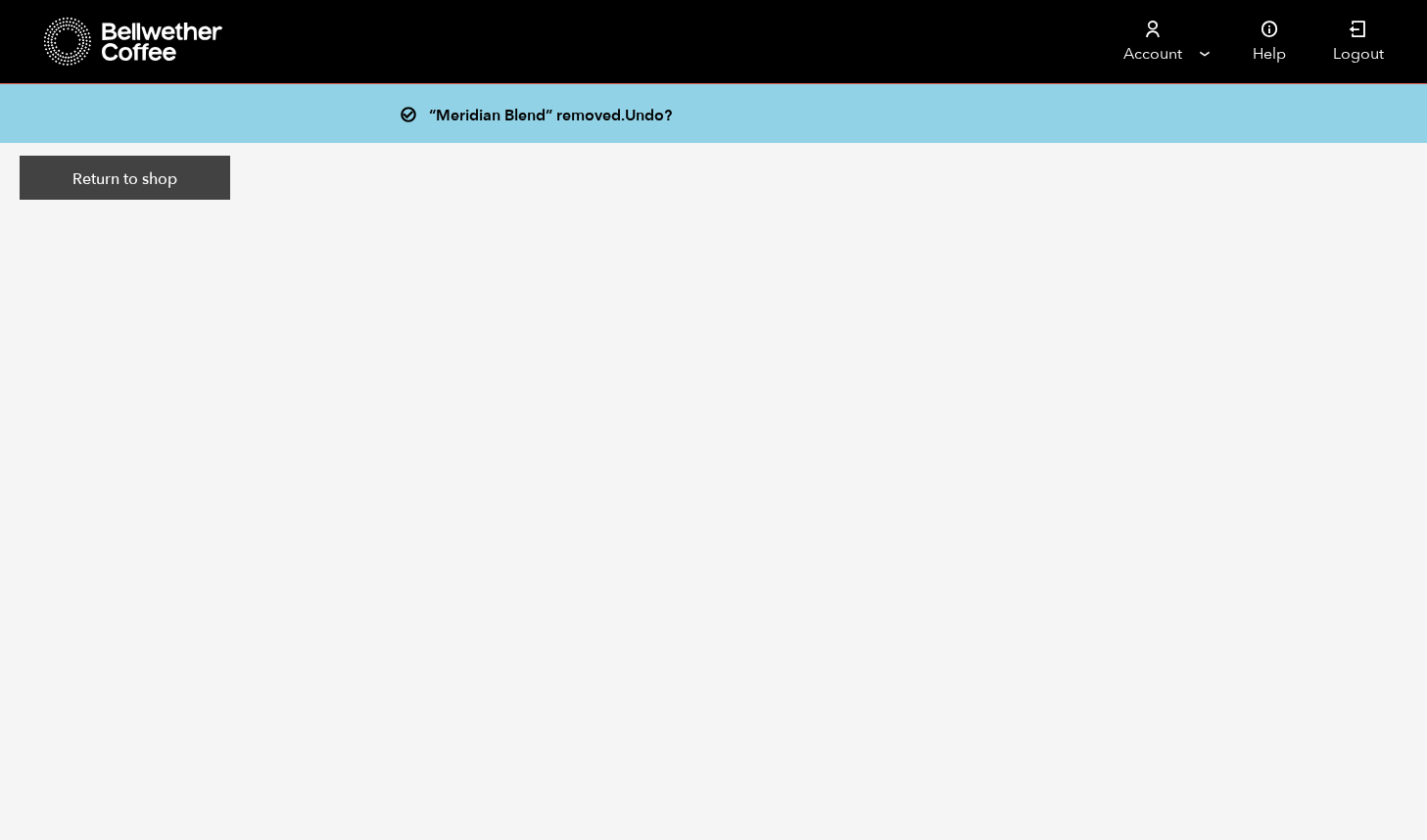
click at [148, 172] on link "Return to shop" at bounding box center [125, 178] width 211 height 45
